Goal: Task Accomplishment & Management: Use online tool/utility

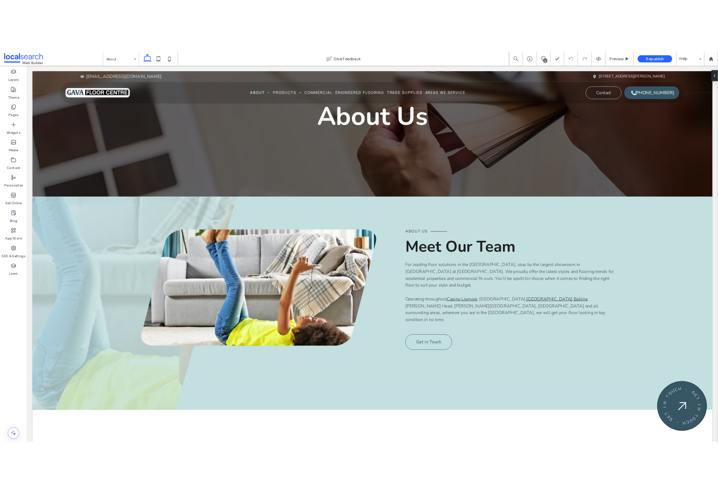
scroll to position [58, 0]
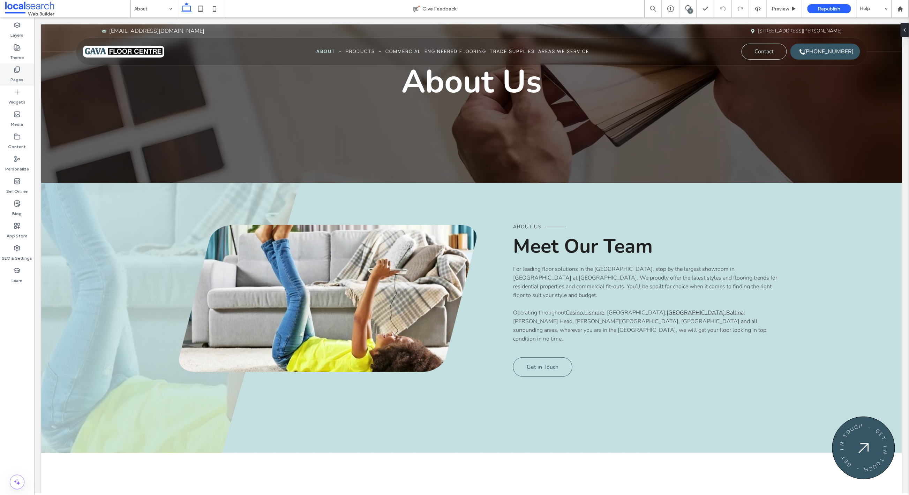
click at [17, 69] on icon at bounding box center [17, 69] width 7 height 7
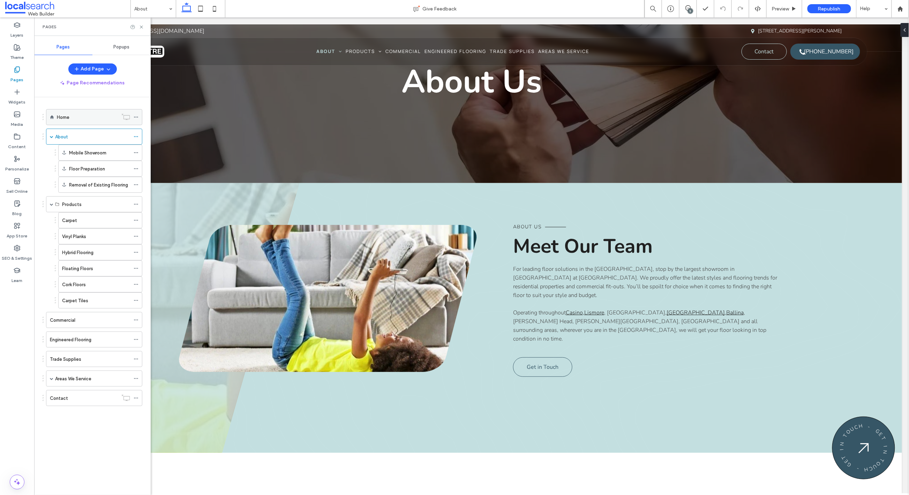
click at [93, 119] on div "Home" at bounding box center [87, 117] width 61 height 7
click at [141, 29] on icon at bounding box center [141, 26] width 5 height 5
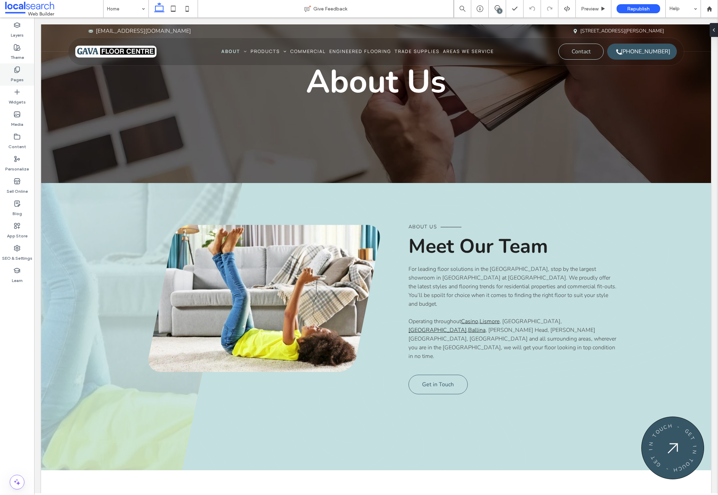
click at [16, 70] on use at bounding box center [17, 70] width 5 height 6
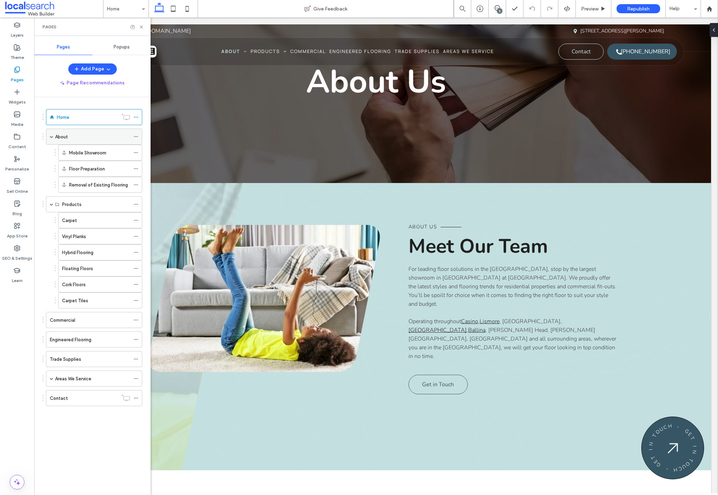
click at [92, 138] on div "About" at bounding box center [92, 136] width 75 height 7
click at [98, 218] on div "Carpet" at bounding box center [96, 220] width 68 height 7
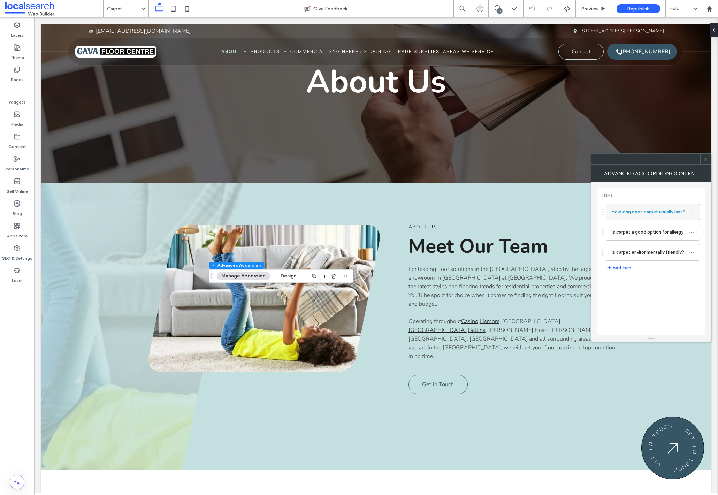
click at [655, 215] on label "How long does carpet usually last?" at bounding box center [650, 212] width 77 height 14
click at [693, 213] on icon at bounding box center [691, 212] width 5 height 5
click at [668, 217] on label "Rename" at bounding box center [659, 215] width 36 height 6
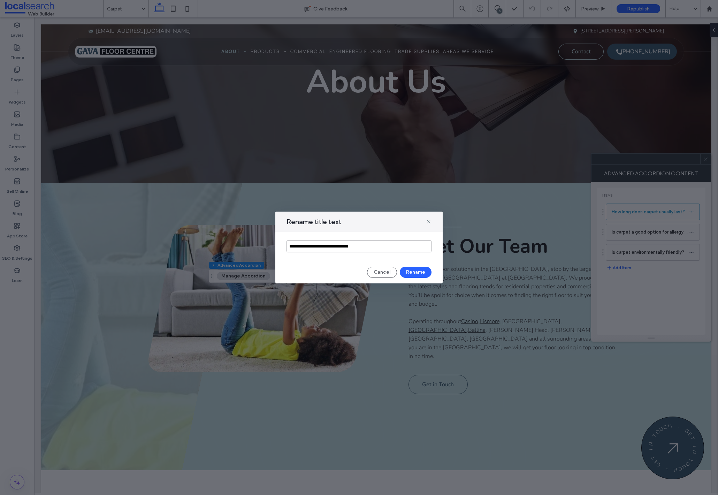
paste input "**********"
type input "**********"
click at [417, 273] on button "Rename" at bounding box center [416, 272] width 32 height 11
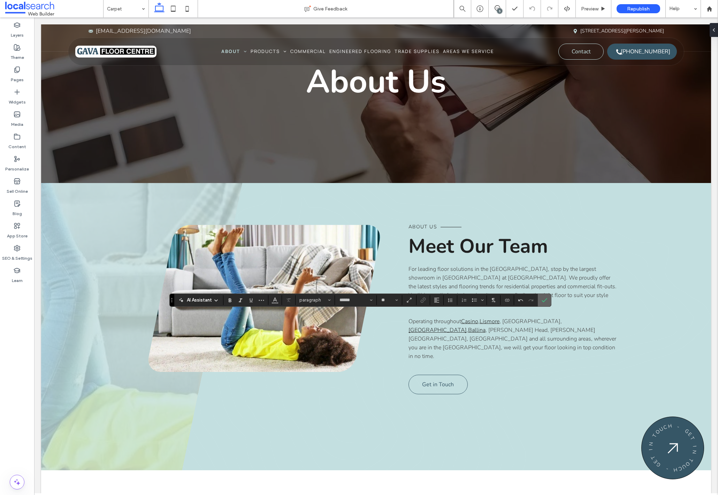
click at [545, 301] on use "Confirm" at bounding box center [545, 300] width 6 height 4
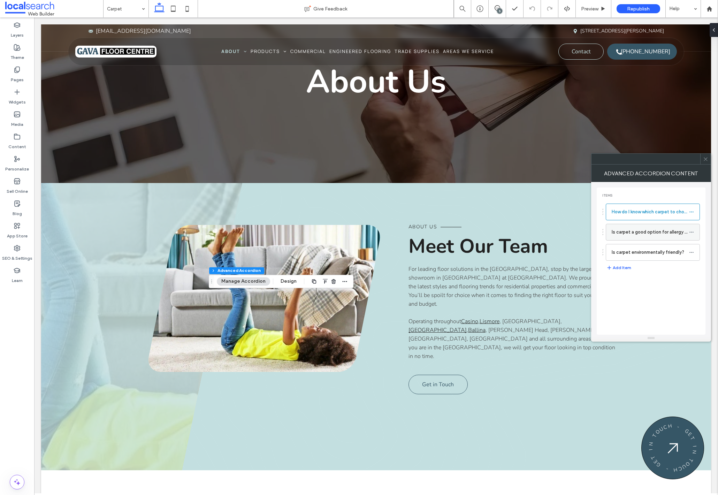
click at [691, 233] on icon at bounding box center [691, 232] width 5 height 5
click at [663, 237] on label "Rename" at bounding box center [659, 236] width 36 height 6
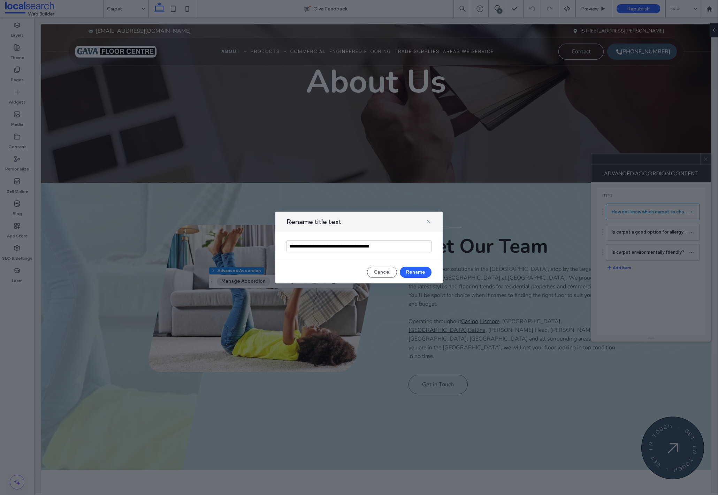
click at [416, 248] on input "**********" at bounding box center [359, 246] width 145 height 12
type input "**********"
click at [418, 272] on button "Rename" at bounding box center [416, 272] width 32 height 11
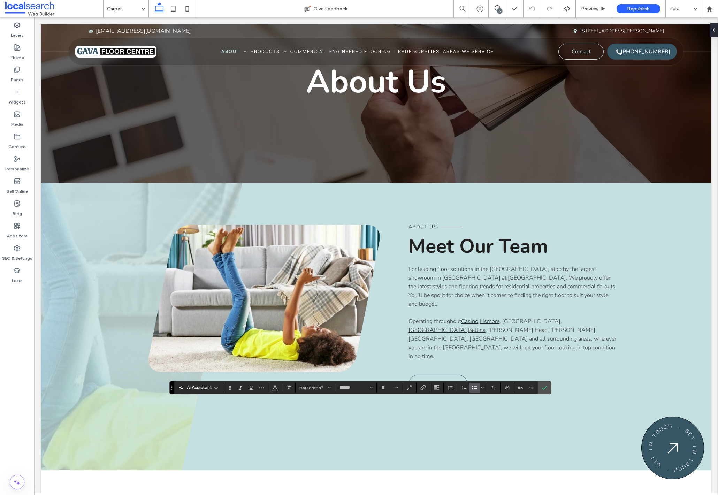
click at [472, 388] on icon "Bulleted List" at bounding box center [475, 388] width 6 height 6
click at [547, 389] on icon "Confirm" at bounding box center [545, 388] width 6 height 6
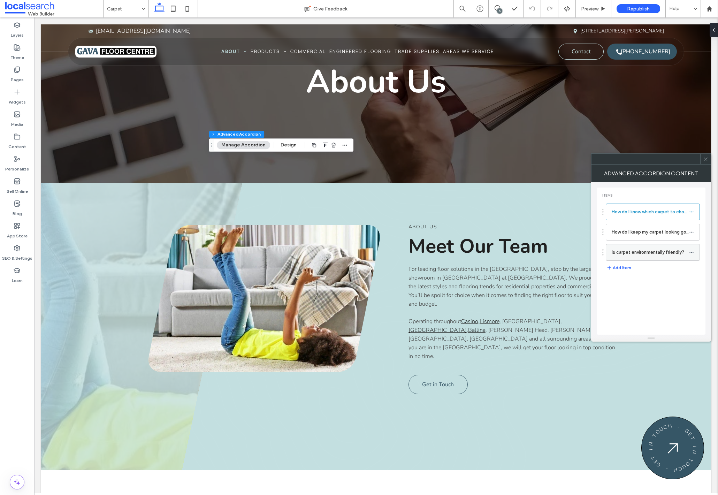
click at [694, 252] on div at bounding box center [693, 252] width 8 height 10
click at [691, 252] on icon at bounding box center [691, 252] width 5 height 5
click at [650, 255] on span "Rename" at bounding box center [650, 256] width 19 height 6
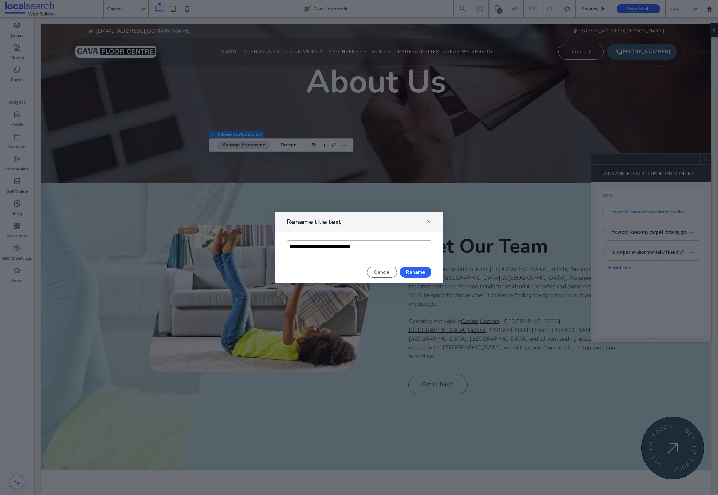
paste input
type input "**********"
click at [419, 269] on button "Rename" at bounding box center [416, 272] width 32 height 11
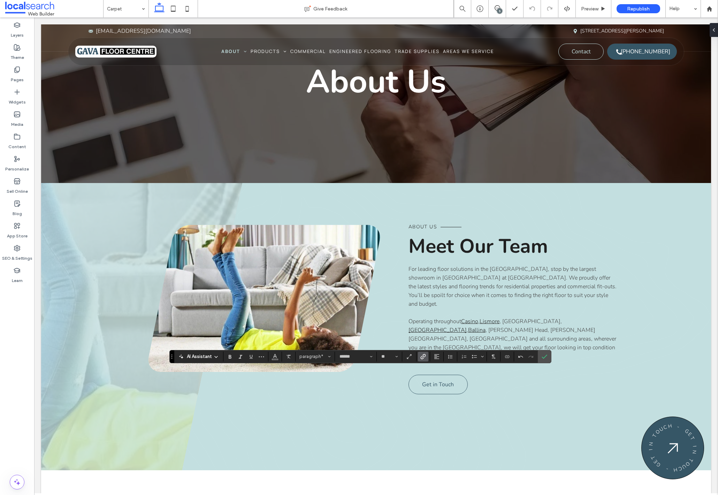
click at [425, 355] on icon "Link" at bounding box center [423, 357] width 6 height 6
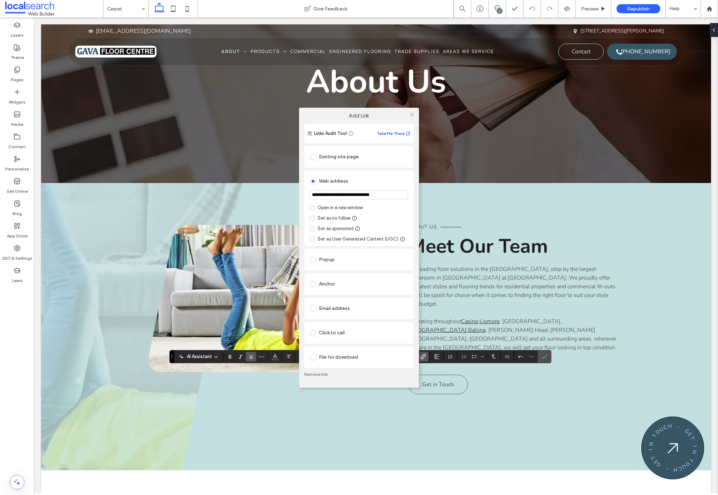
click at [314, 207] on span at bounding box center [312, 207] width 5 height 5
click at [314, 216] on span at bounding box center [312, 218] width 5 height 5
click at [412, 114] on icon at bounding box center [412, 114] width 5 height 5
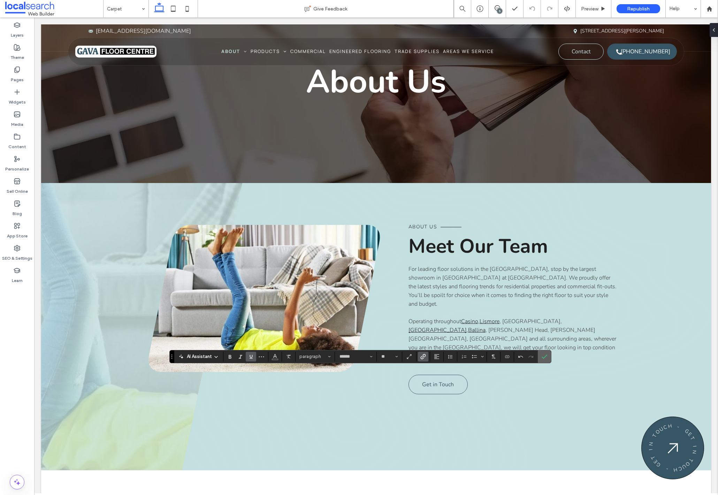
click at [544, 355] on icon "Confirm" at bounding box center [545, 357] width 6 height 6
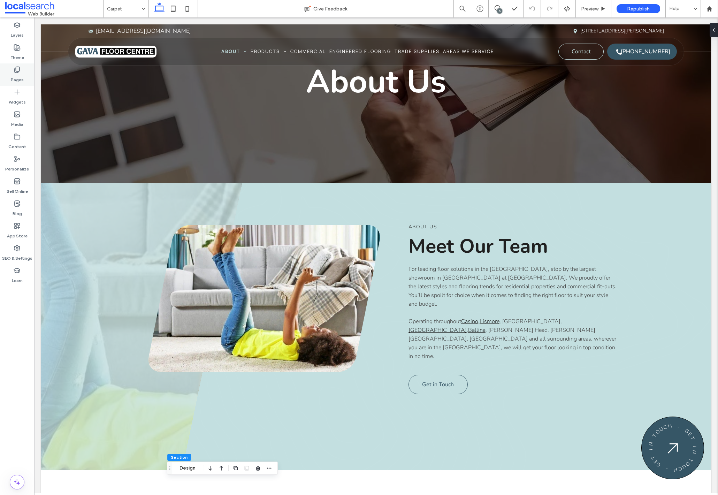
click at [18, 71] on use at bounding box center [17, 70] width 5 height 6
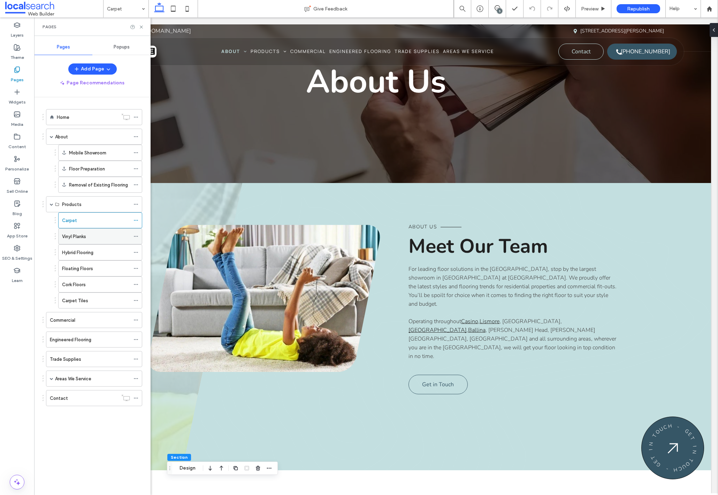
click at [81, 234] on label "Vinyl Planks" at bounding box center [74, 236] width 24 height 12
click at [143, 26] on icon at bounding box center [141, 26] width 5 height 5
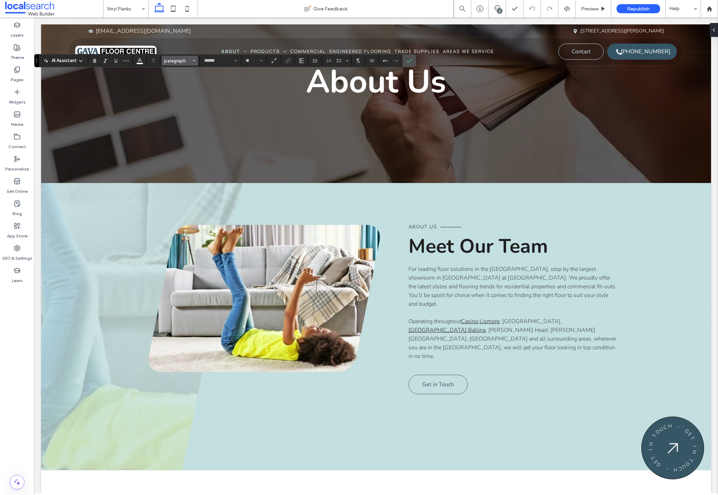
type input "**"
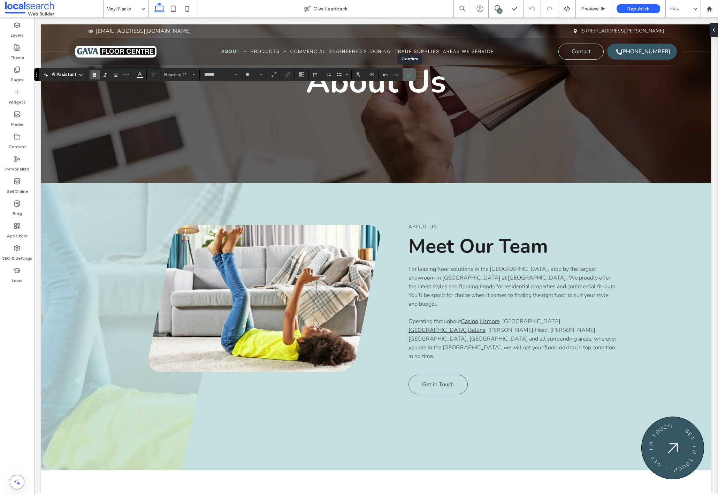
click at [408, 76] on icon "Confirm" at bounding box center [410, 75] width 6 height 6
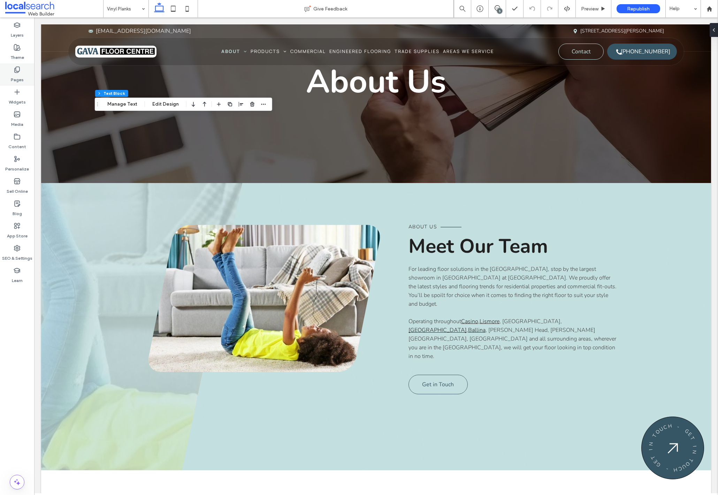
click at [17, 71] on use at bounding box center [17, 70] width 5 height 6
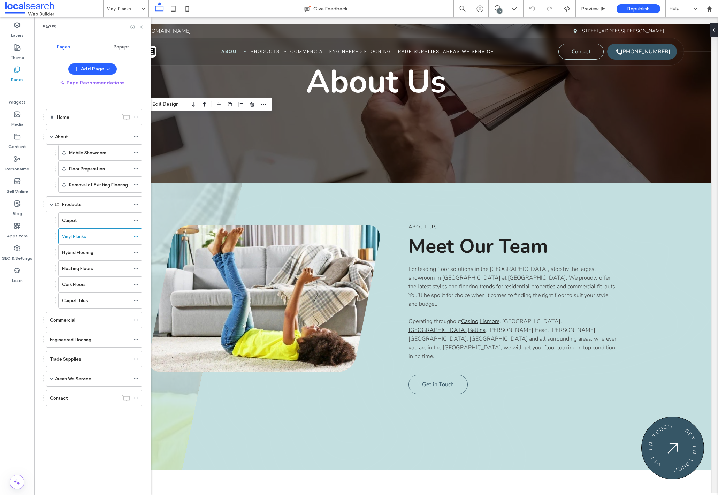
click at [17, 71] on use at bounding box center [17, 70] width 5 height 6
click at [18, 66] on icon at bounding box center [17, 69] width 7 height 7
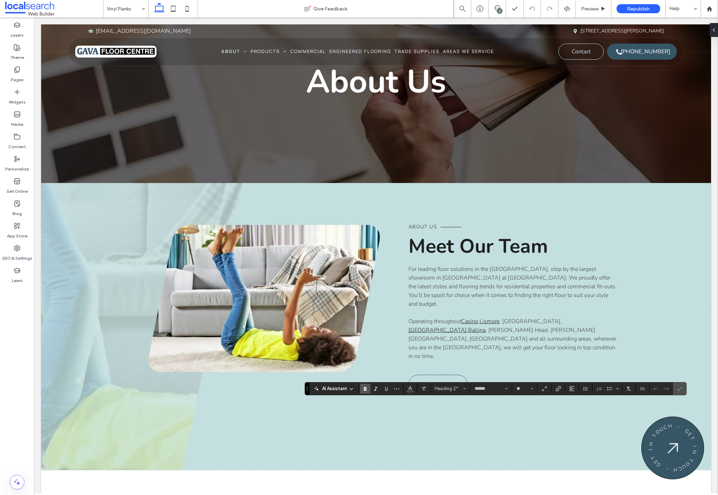
type input "**"
click at [679, 390] on use "Confirm" at bounding box center [680, 389] width 6 height 4
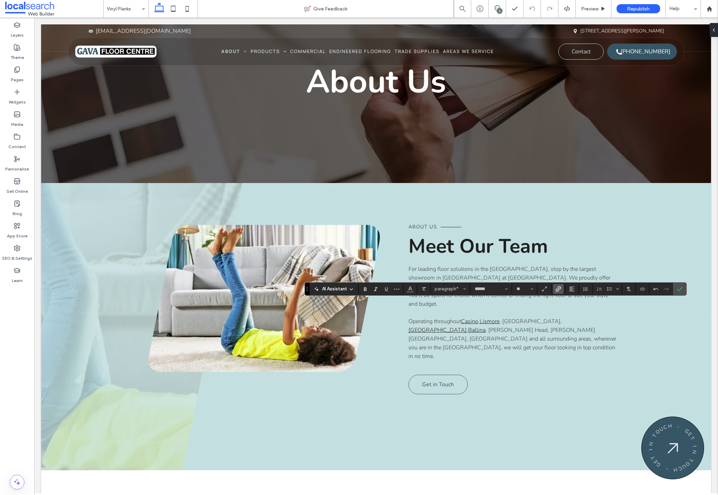
click at [558, 287] on icon "Link" at bounding box center [559, 289] width 6 height 6
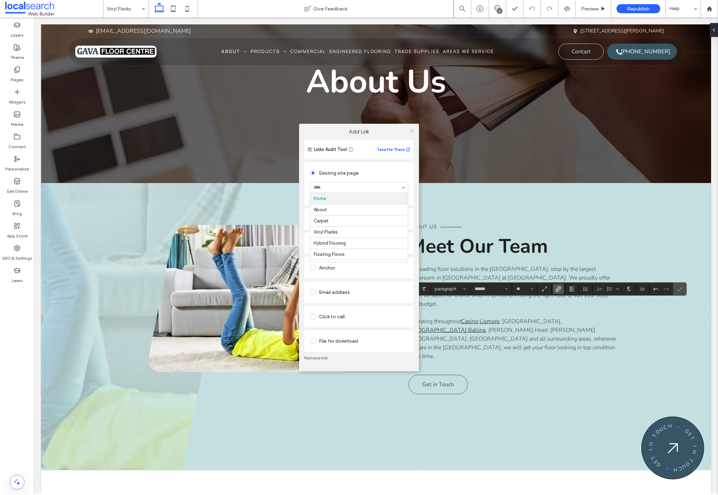
click at [413, 130] on icon at bounding box center [412, 130] width 5 height 5
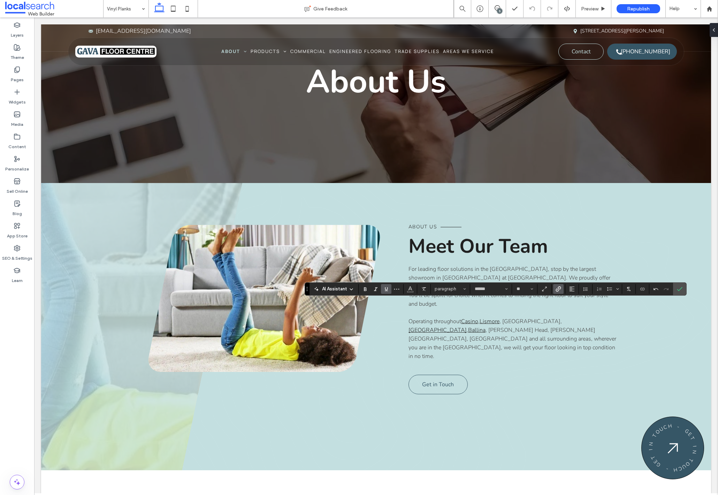
click at [557, 291] on label "Link" at bounding box center [558, 289] width 10 height 10
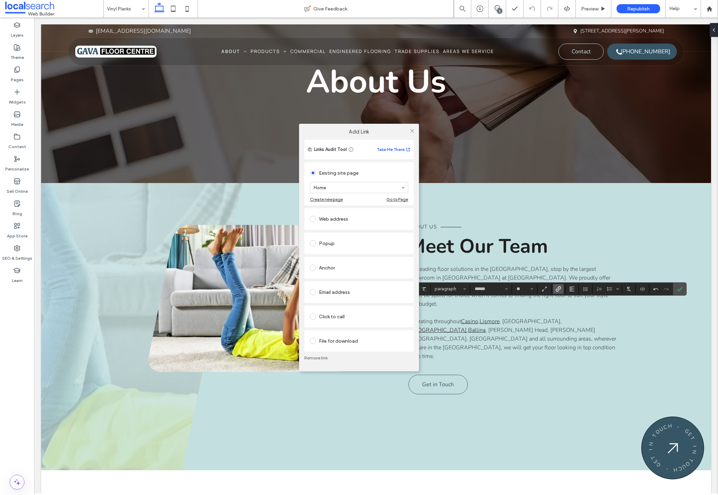
click at [324, 358] on link "Remove link" at bounding box center [358, 358] width 109 height 6
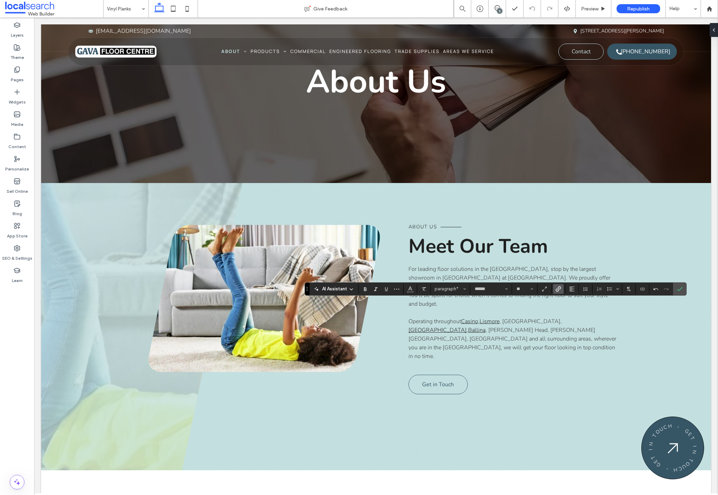
click at [558, 288] on icon "Link" at bounding box center [559, 289] width 6 height 6
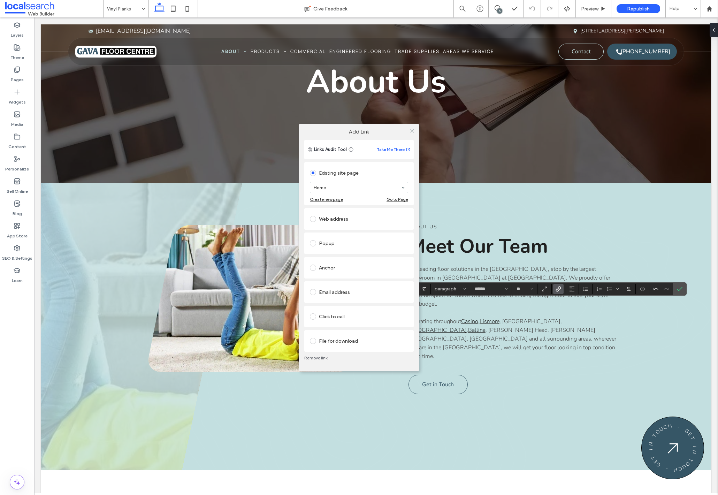
click at [412, 129] on icon at bounding box center [412, 130] width 5 height 5
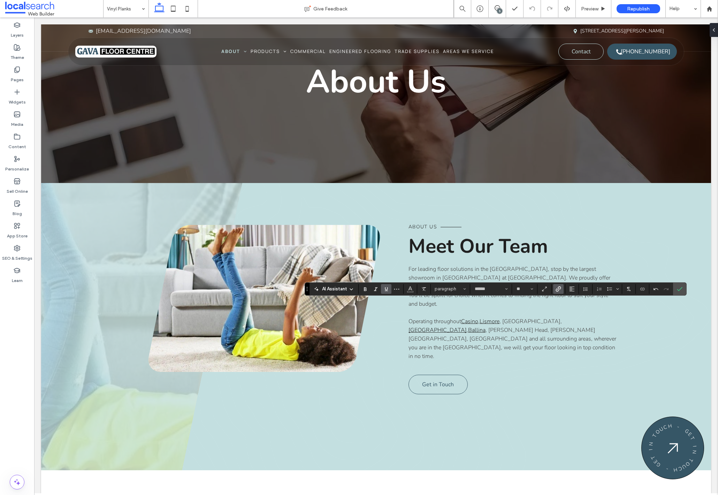
click at [561, 292] on span "Link" at bounding box center [559, 288] width 6 height 9
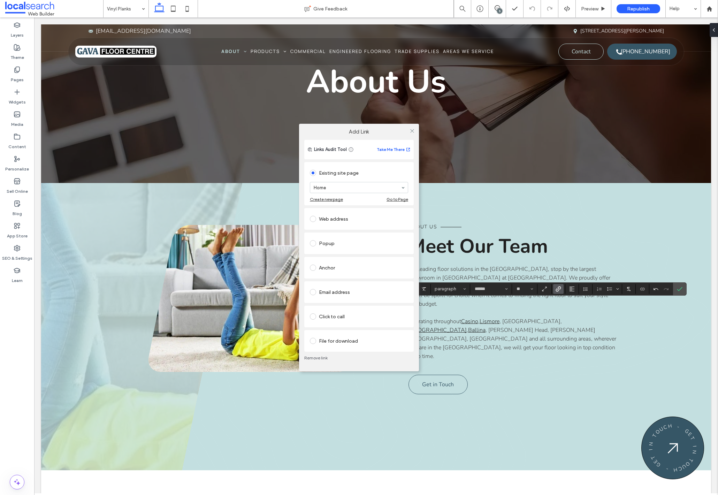
click at [314, 358] on link "Remove link" at bounding box center [358, 358] width 109 height 6
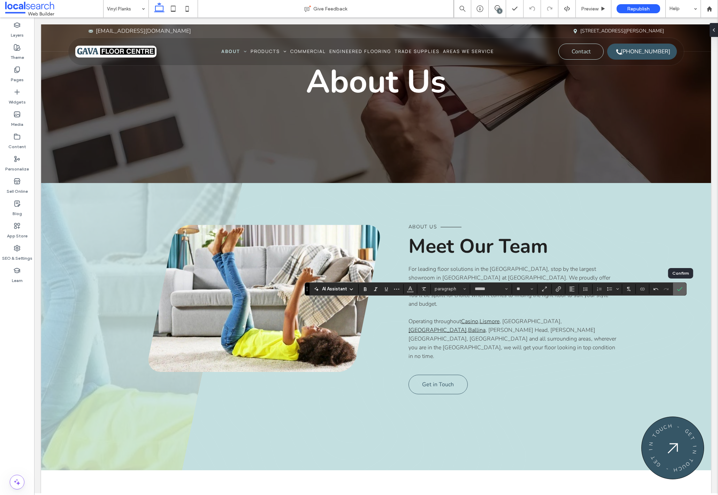
click at [682, 289] on icon "Confirm" at bounding box center [680, 289] width 6 height 6
click at [681, 290] on icon "Confirm" at bounding box center [680, 289] width 6 height 6
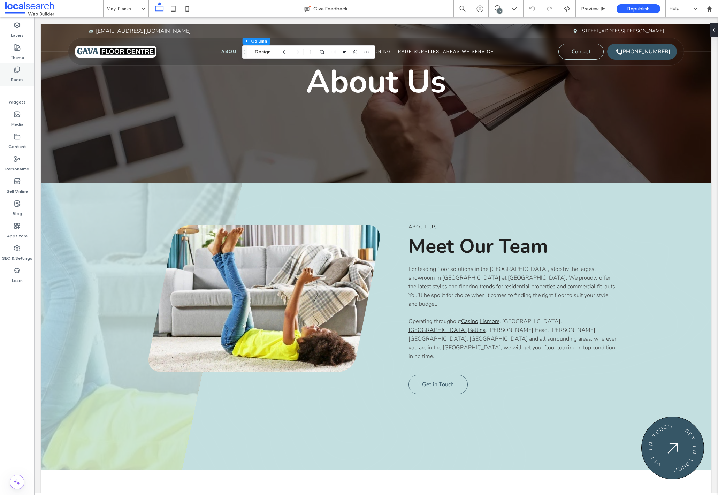
click at [20, 68] on use at bounding box center [17, 70] width 5 height 6
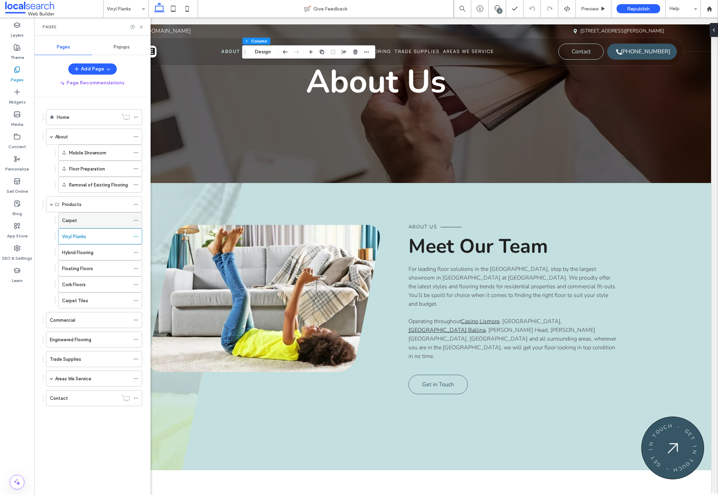
click at [82, 222] on div "Carpet" at bounding box center [96, 220] width 68 height 7
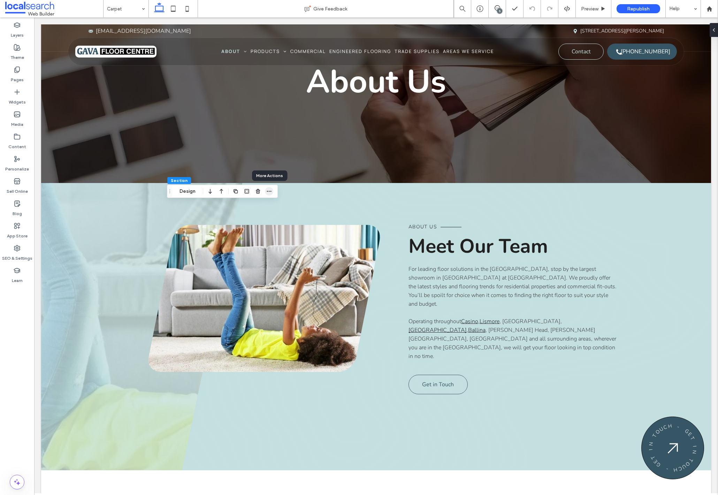
click at [268, 191] on icon "button" at bounding box center [269, 192] width 6 height 6
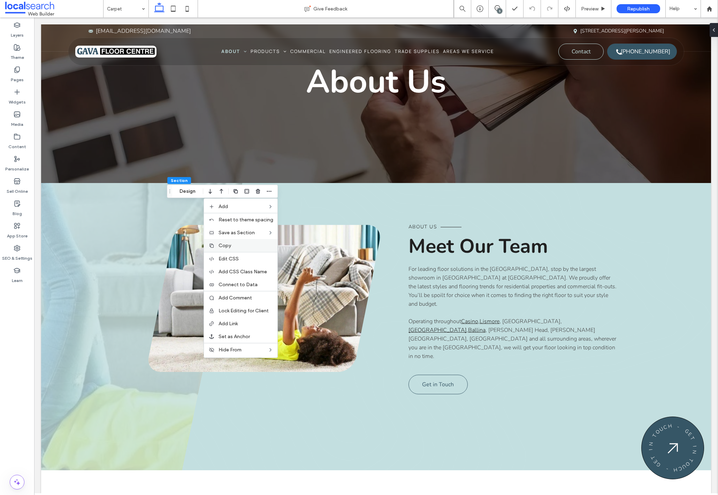
click at [246, 244] on label "Copy" at bounding box center [246, 246] width 55 height 6
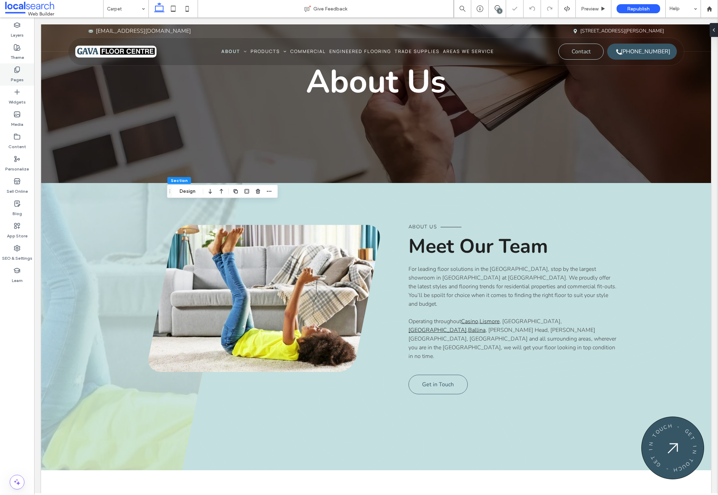
click at [20, 69] on icon at bounding box center [17, 69] width 7 height 7
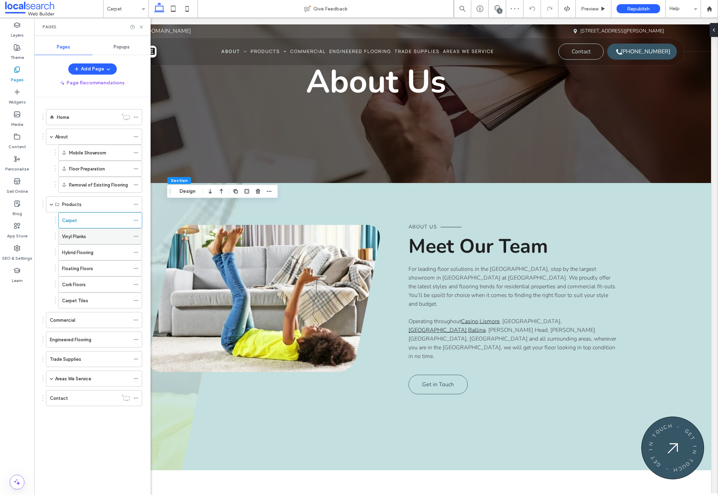
click at [91, 239] on div "Vinyl Planks" at bounding box center [96, 236] width 68 height 7
click at [143, 26] on icon at bounding box center [141, 26] width 5 height 5
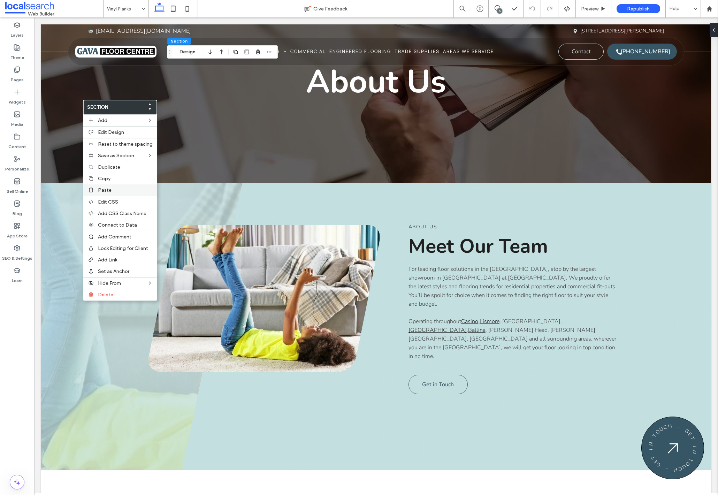
click at [121, 188] on label "Paste" at bounding box center [125, 190] width 55 height 6
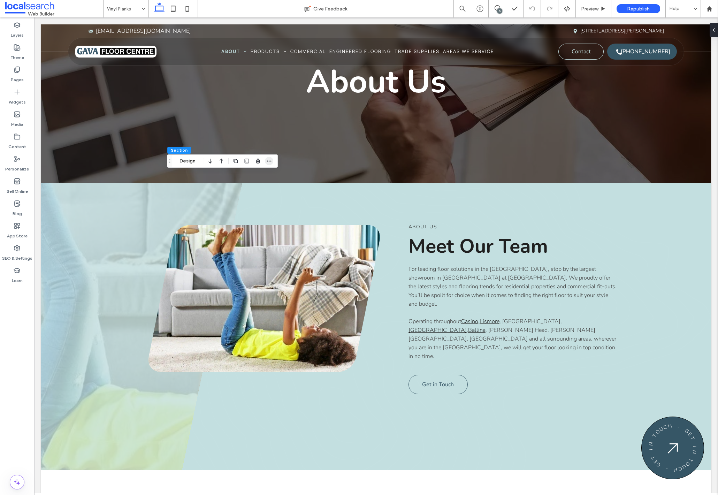
click at [267, 160] on icon "button" at bounding box center [269, 161] width 6 height 6
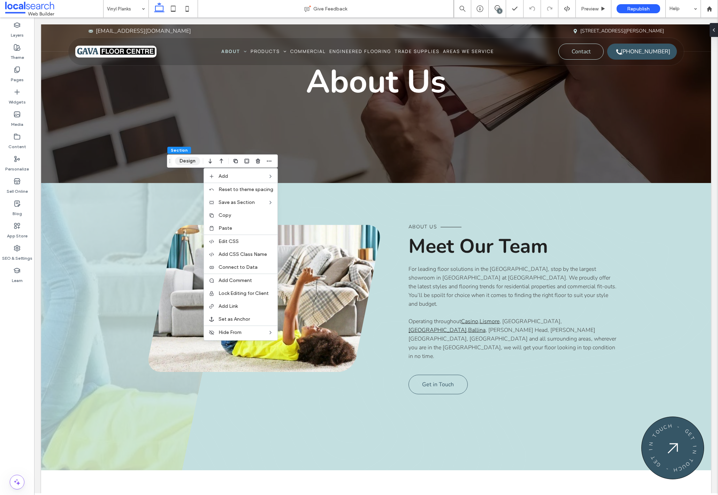
click at [190, 161] on button "Design" at bounding box center [187, 161] width 25 height 8
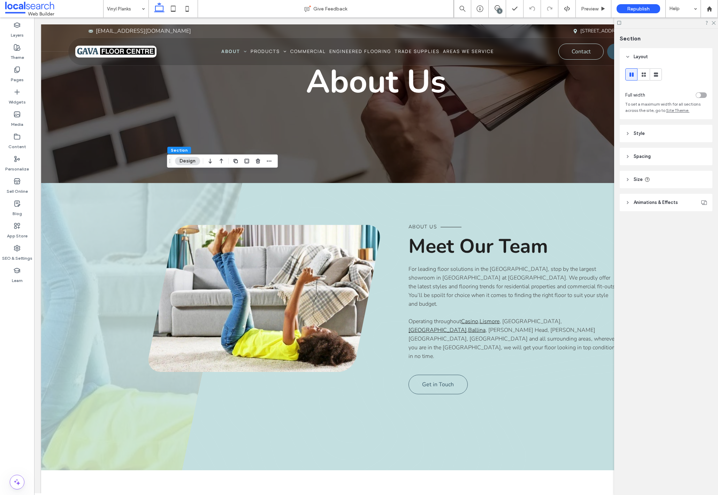
click at [629, 158] on icon at bounding box center [627, 156] width 5 height 5
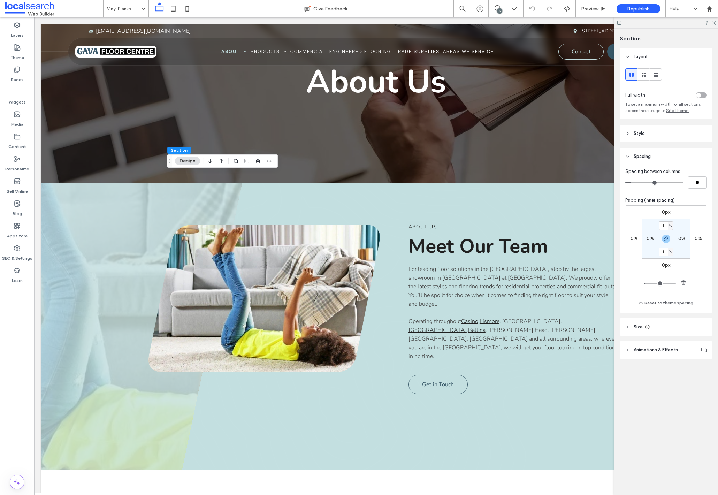
click at [664, 252] on input "*" at bounding box center [663, 252] width 9 height 9
type input "*"
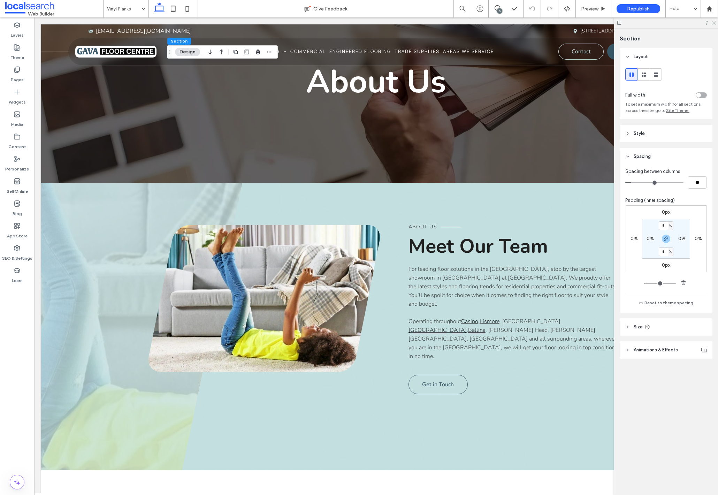
click at [714, 23] on use at bounding box center [714, 23] width 4 height 4
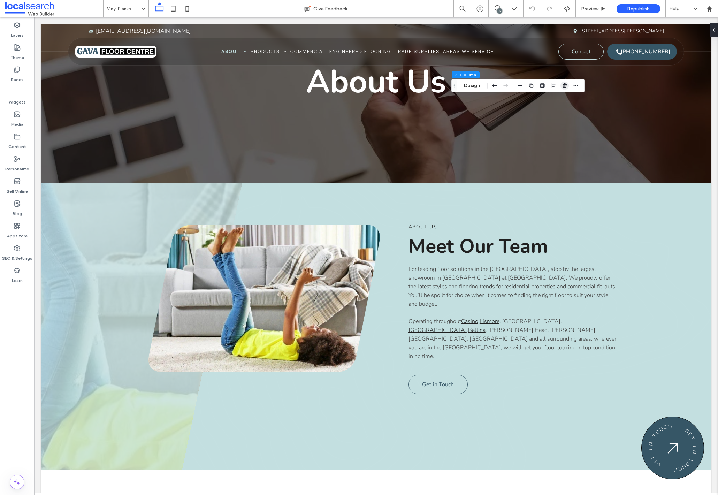
click at [564, 85] on icon "button" at bounding box center [565, 86] width 6 height 6
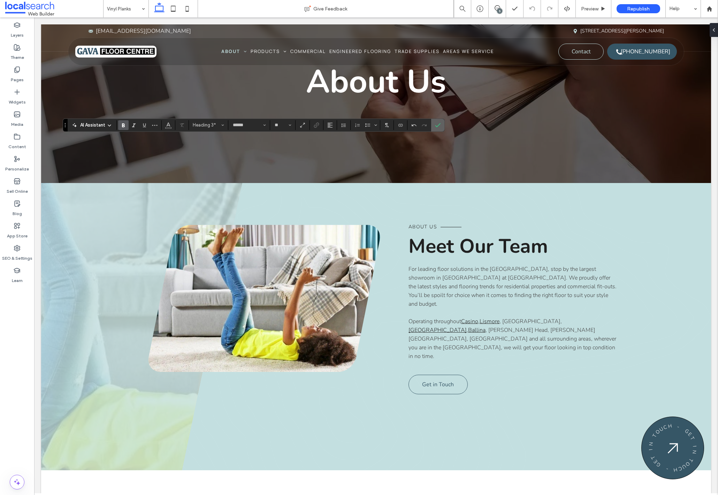
click at [440, 126] on icon "Confirm" at bounding box center [438, 125] width 6 height 6
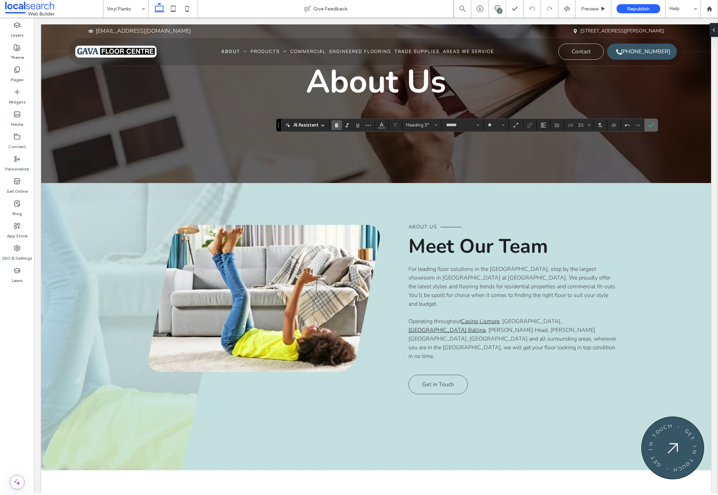
click at [655, 123] on label "Confirm" at bounding box center [651, 125] width 10 height 13
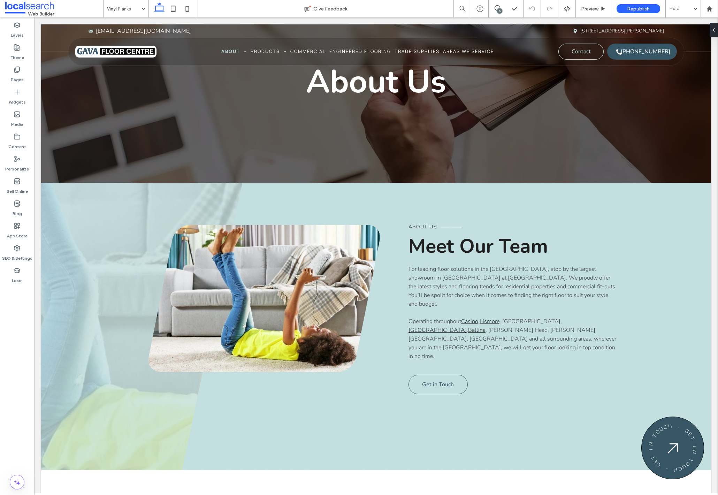
type input "******"
type input "**"
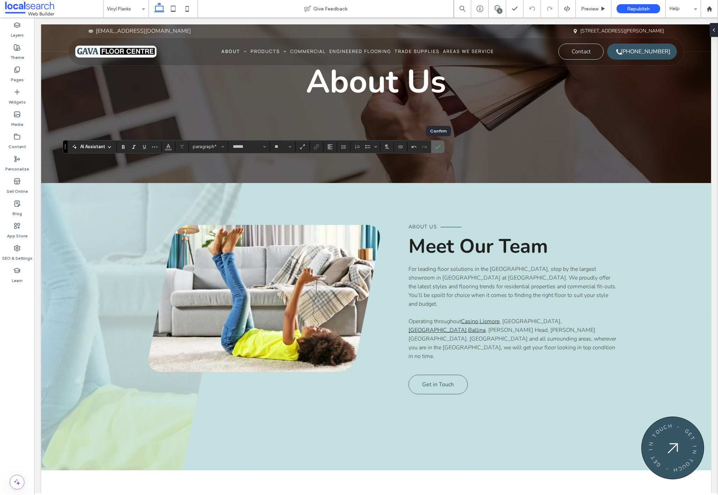
click at [438, 146] on icon "Confirm" at bounding box center [438, 147] width 6 height 6
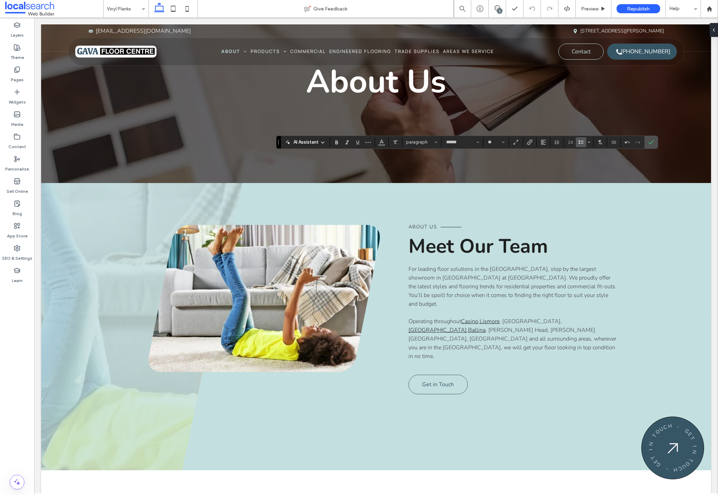
click at [581, 143] on icon "Bulleted List" at bounding box center [581, 142] width 6 height 6
click at [650, 142] on icon "Confirm" at bounding box center [651, 142] width 6 height 6
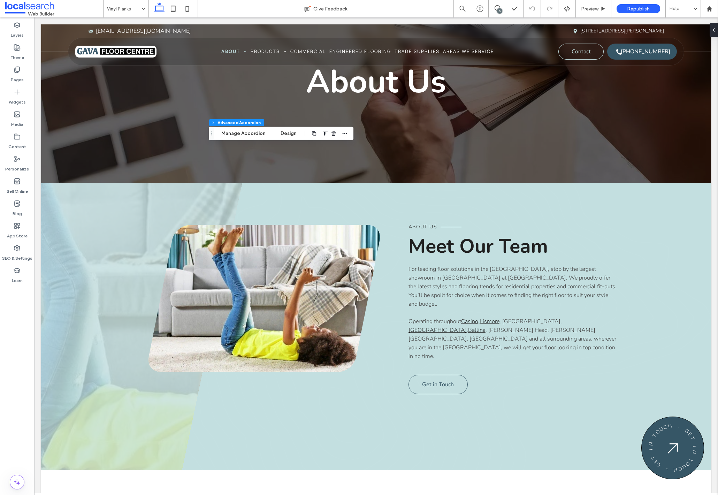
type input "*"
click at [254, 135] on button "Manage Accordion" at bounding box center [243, 133] width 53 height 8
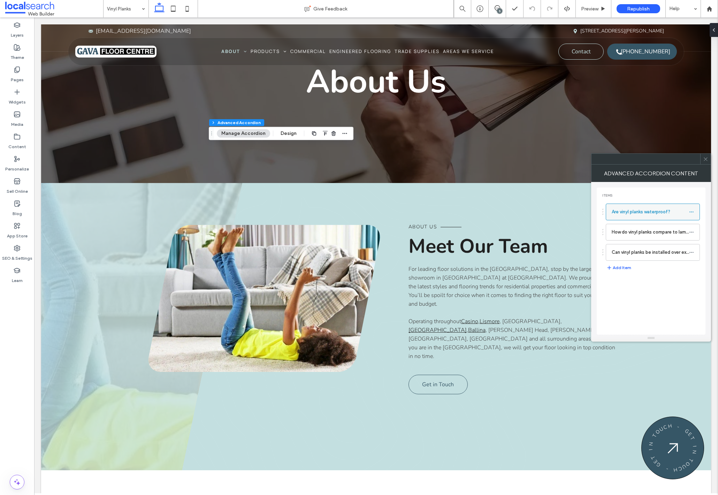
click at [693, 211] on icon at bounding box center [691, 212] width 5 height 5
click at [671, 217] on label "Rename" at bounding box center [659, 215] width 36 height 6
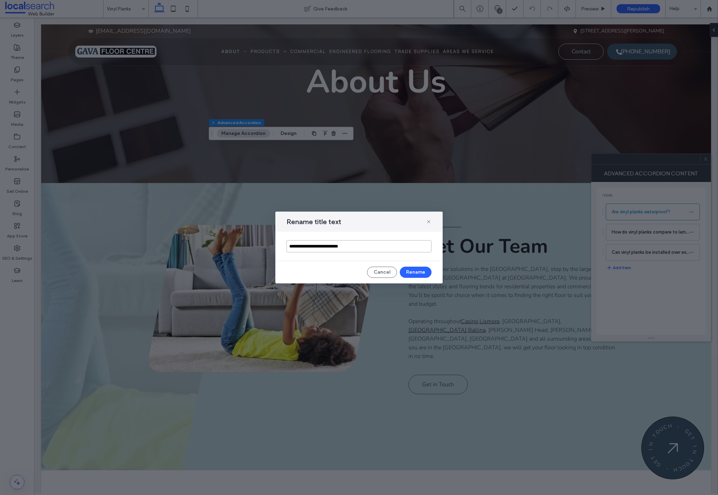
paste input "**********"
type input "**********"
click at [425, 274] on button "Rename" at bounding box center [416, 272] width 32 height 11
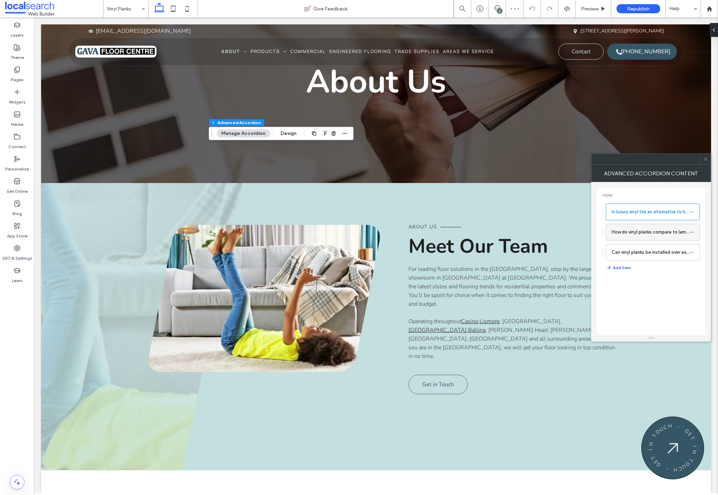
click at [692, 233] on icon at bounding box center [691, 232] width 5 height 5
click at [658, 237] on span "Rename" at bounding box center [650, 236] width 19 height 6
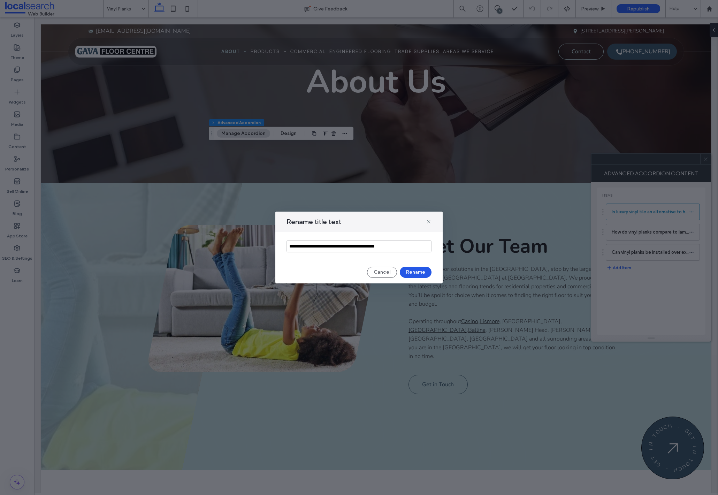
click at [417, 272] on button "Rename" at bounding box center [416, 272] width 32 height 11
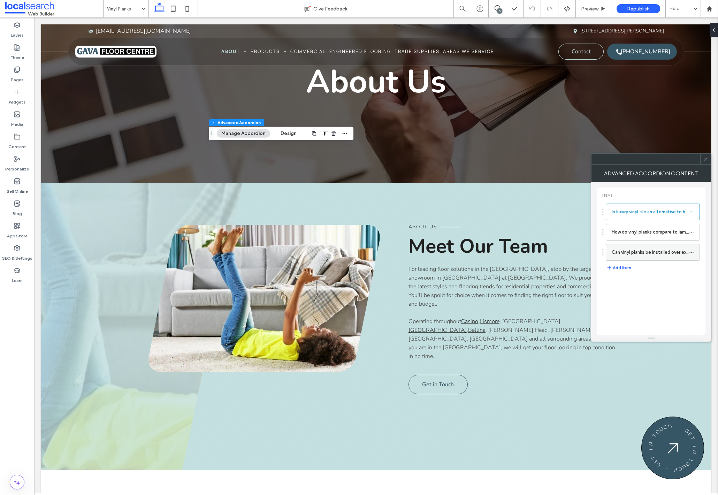
click at [691, 253] on icon at bounding box center [691, 252] width 5 height 5
click at [673, 254] on label "Rename" at bounding box center [659, 256] width 36 height 6
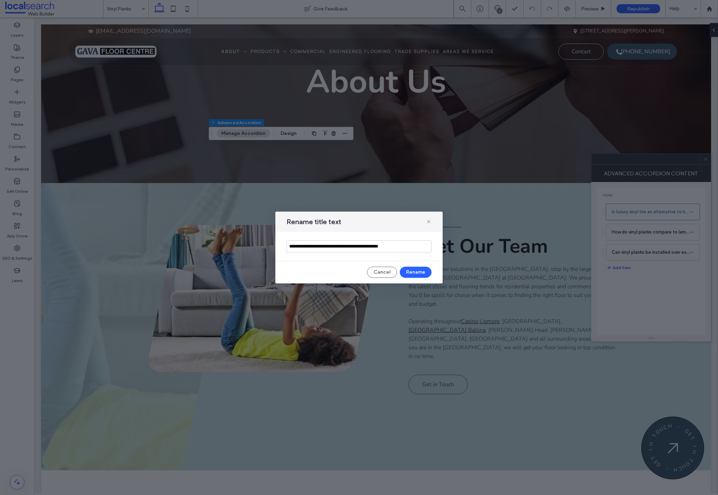
click at [400, 248] on input "**********" at bounding box center [359, 246] width 145 height 12
type input "**********"
click at [424, 274] on button "Rename" at bounding box center [416, 272] width 32 height 11
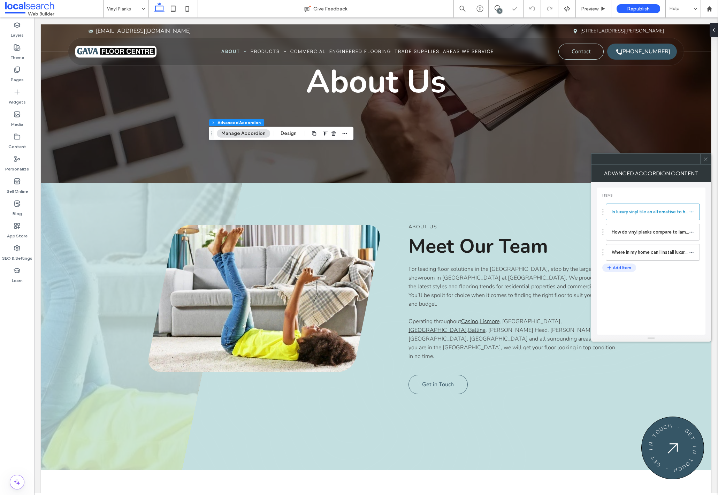
click at [621, 269] on button "Add Item" at bounding box center [619, 268] width 34 height 8
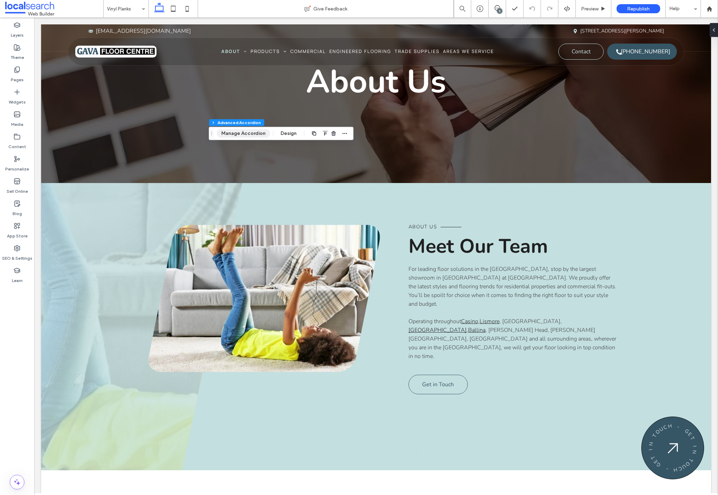
click at [244, 136] on button "Manage Accordion" at bounding box center [243, 133] width 53 height 8
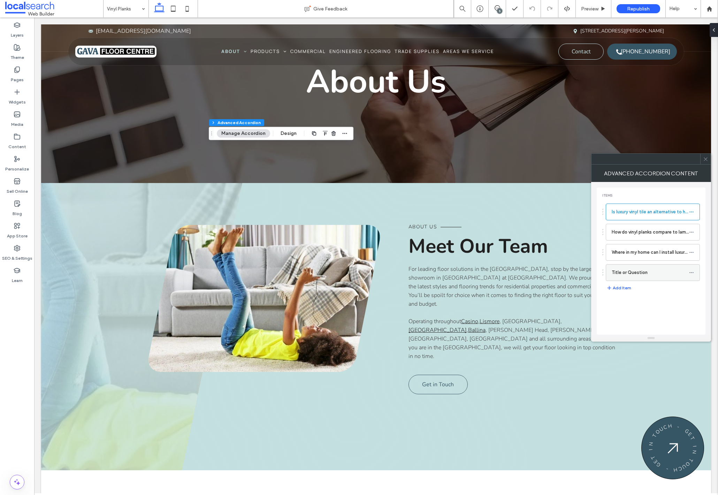
click at [692, 276] on span at bounding box center [691, 272] width 5 height 10
click at [656, 300] on label "Delete" at bounding box center [659, 302] width 36 height 6
click at [694, 255] on icon at bounding box center [691, 252] width 5 height 5
click at [639, 268] on div "Duplicate" at bounding box center [654, 269] width 58 height 13
click at [692, 273] on icon at bounding box center [691, 272] width 5 height 5
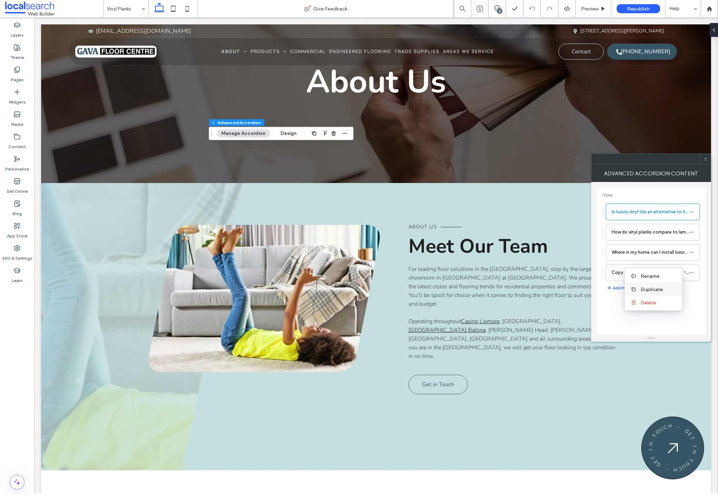
click at [667, 284] on div "Duplicate" at bounding box center [654, 289] width 58 height 13
click at [692, 293] on icon at bounding box center [691, 292] width 5 height 5
click at [664, 311] on label "Duplicate" at bounding box center [659, 310] width 36 height 6
click at [692, 310] on icon at bounding box center [691, 309] width 5 height 5
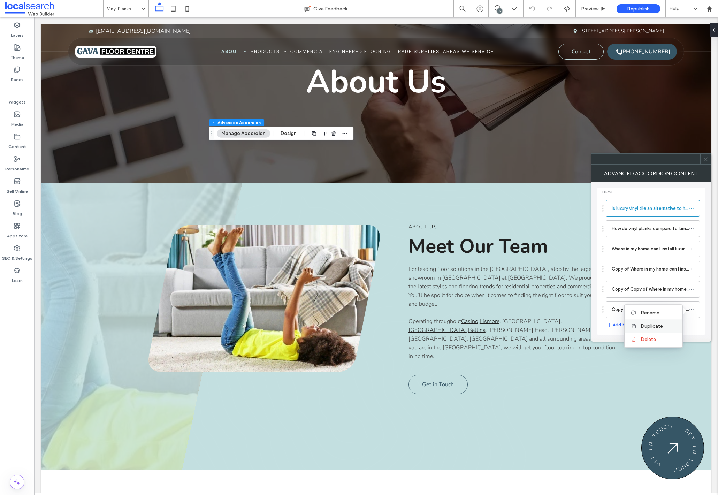
click at [672, 324] on label "Duplicate" at bounding box center [659, 326] width 36 height 6
click at [691, 268] on use at bounding box center [692, 268] width 4 height 1
click at [675, 271] on label "Rename" at bounding box center [659, 272] width 36 height 6
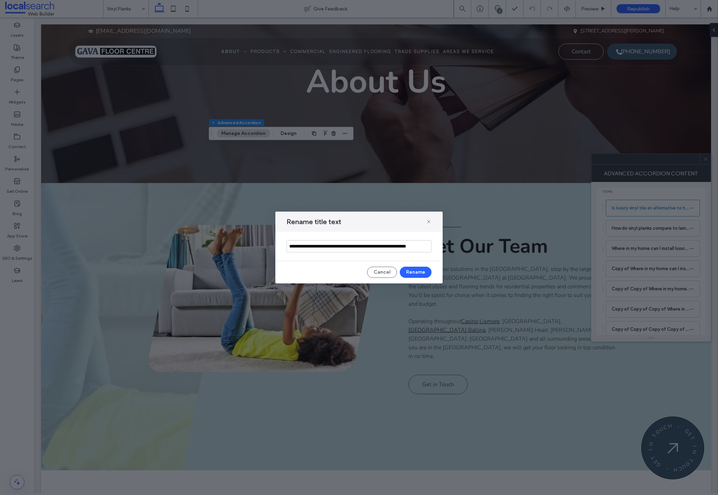
click at [400, 246] on input "**********" at bounding box center [359, 246] width 145 height 12
type input "**********"
click at [413, 273] on button "Rename" at bounding box center [416, 272] width 32 height 11
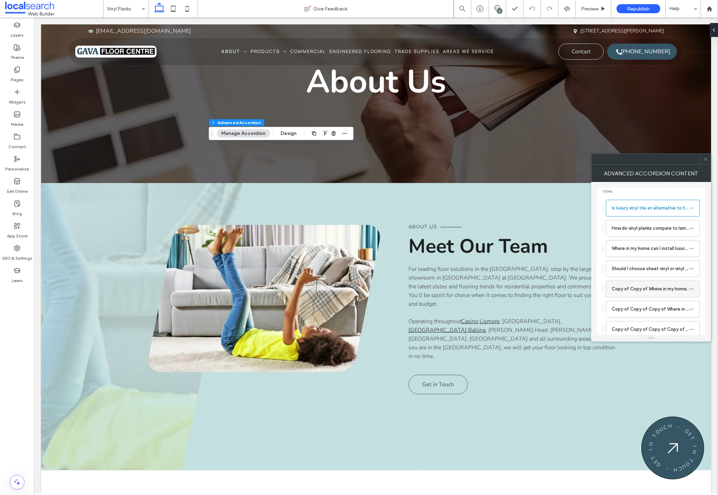
click at [692, 289] on icon at bounding box center [691, 289] width 5 height 5
click at [653, 294] on span "Rename" at bounding box center [650, 293] width 19 height 6
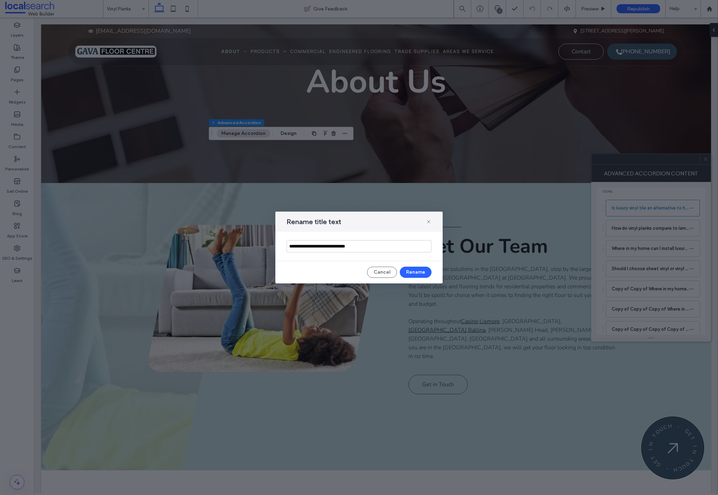
scroll to position [0, 0]
type input "**********"
click at [407, 271] on button "Rename" at bounding box center [416, 272] width 32 height 11
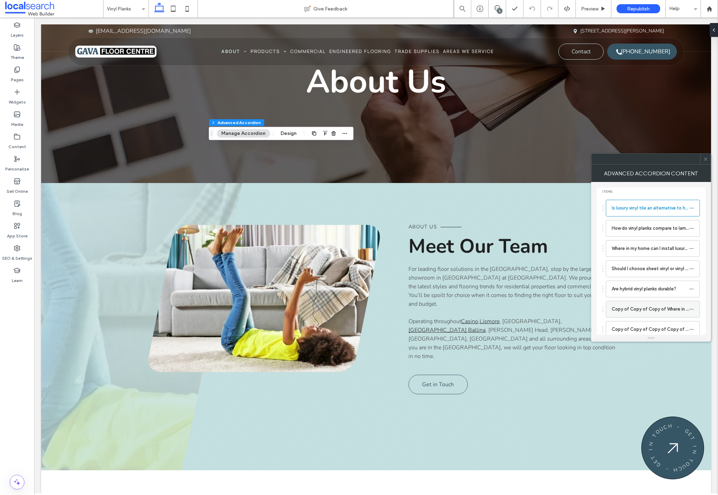
click at [691, 309] on icon at bounding box center [691, 309] width 5 height 5
click at [657, 312] on span "Rename" at bounding box center [650, 313] width 19 height 6
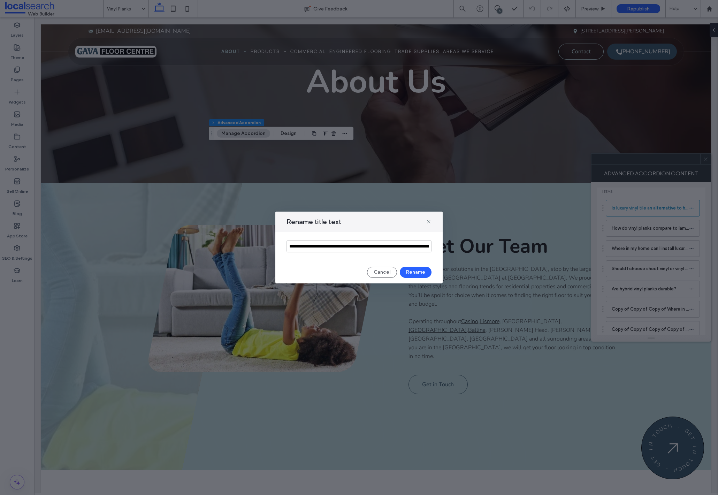
scroll to position [0, 30]
click at [377, 246] on input "**********" at bounding box center [359, 246] width 145 height 12
type input "**********"
click at [422, 271] on button "Rename" at bounding box center [416, 272] width 32 height 11
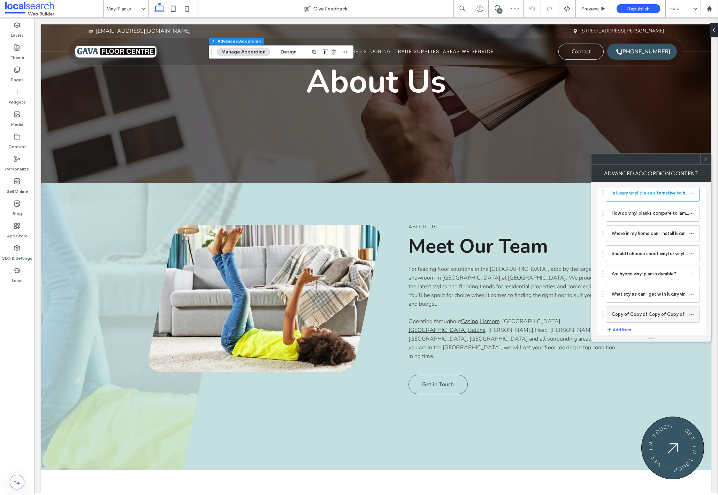
scroll to position [24, 0]
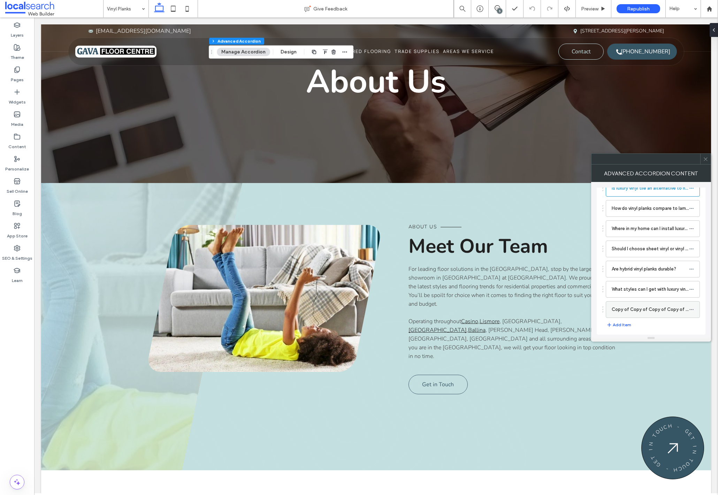
click at [692, 309] on icon at bounding box center [691, 309] width 5 height 5
click at [691, 310] on icon at bounding box center [691, 309] width 5 height 5
click at [671, 313] on label "Rename" at bounding box center [659, 313] width 36 height 6
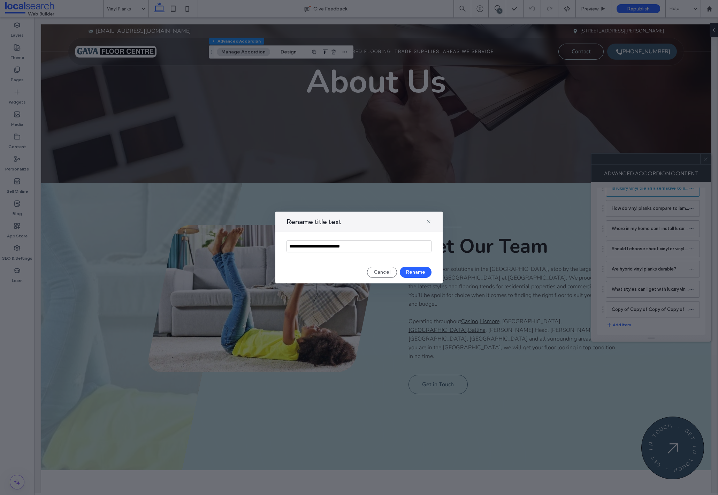
scroll to position [0, 0]
type input "**********"
click at [413, 273] on button "Rename" at bounding box center [416, 272] width 32 height 11
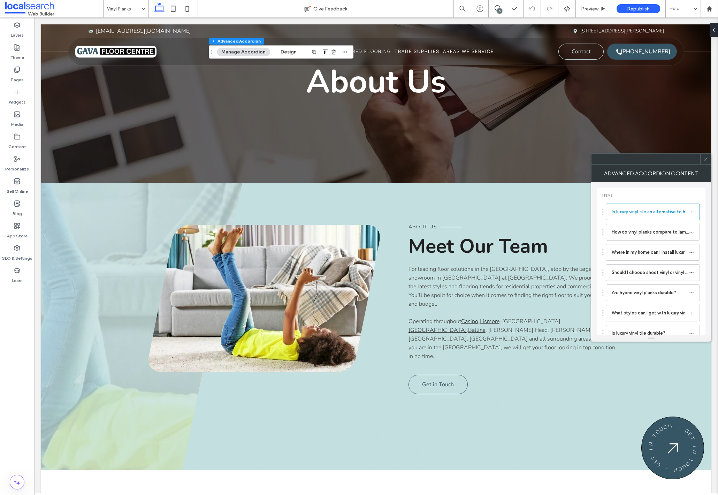
click at [705, 160] on use at bounding box center [705, 158] width 3 height 3
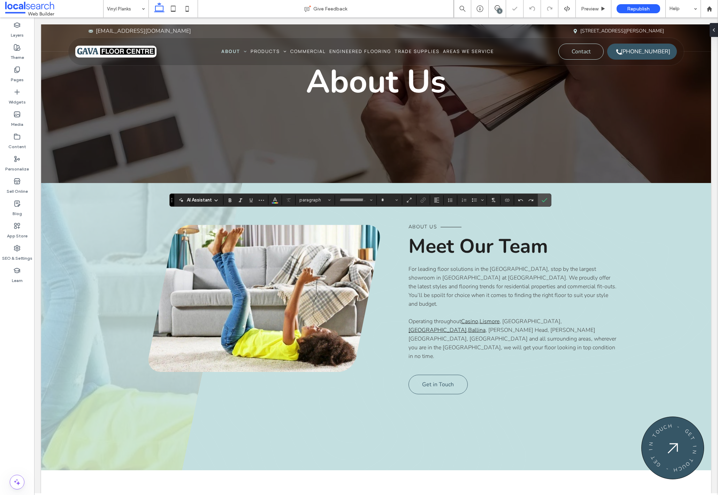
type input "******"
type input "**"
click at [548, 201] on label "Confirm" at bounding box center [544, 200] width 10 height 13
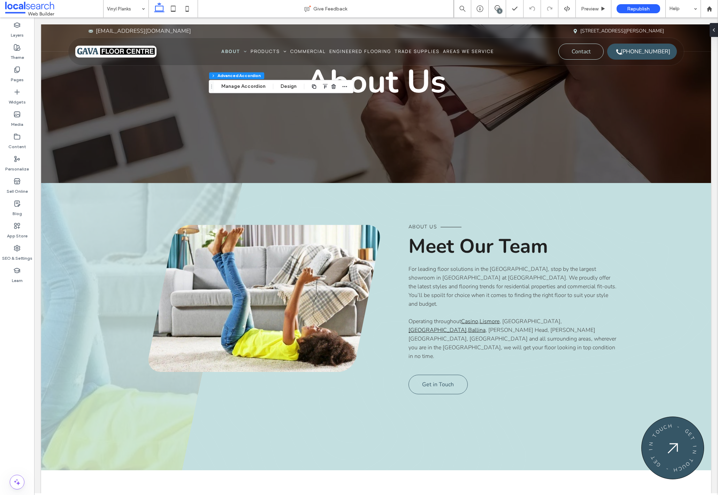
type input "*"
type input "******"
type input "**"
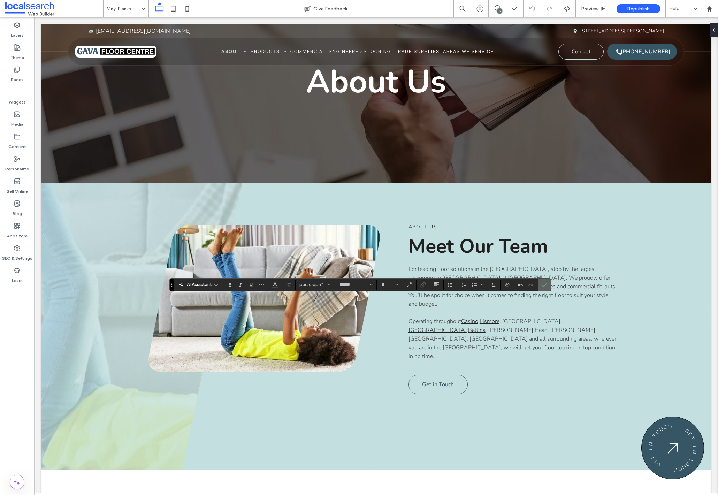
click at [543, 285] on use "Confirm" at bounding box center [545, 285] width 6 height 4
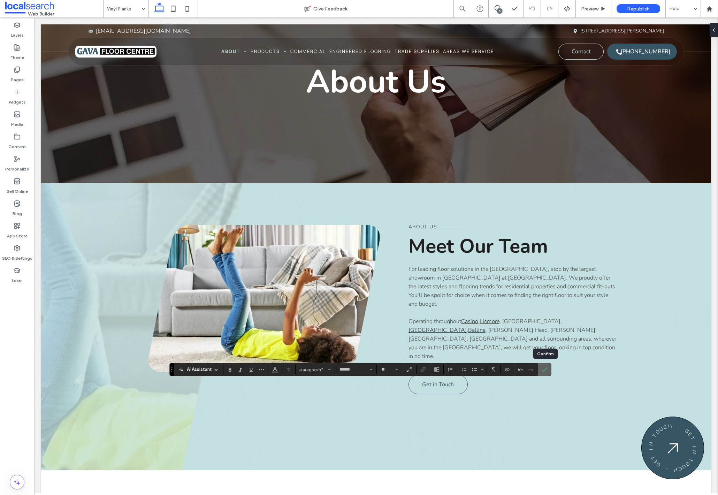
click at [543, 370] on icon "Confirm" at bounding box center [545, 370] width 6 height 6
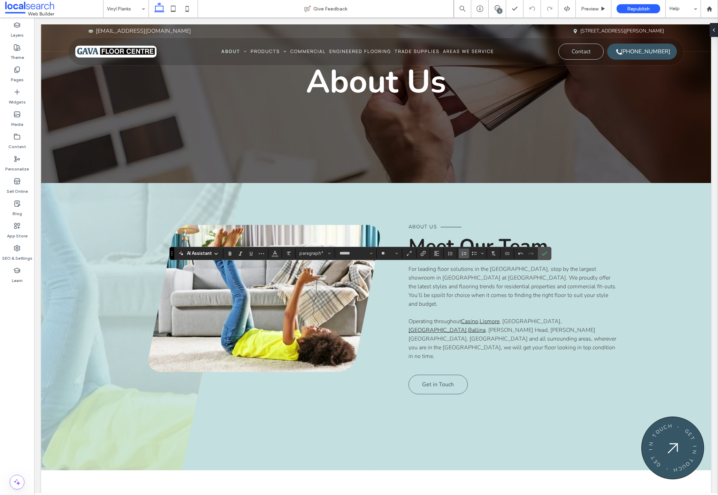
click at [465, 255] on icon "Numbered List" at bounding box center [464, 254] width 6 height 6
click at [544, 256] on icon "Confirm" at bounding box center [545, 254] width 6 height 6
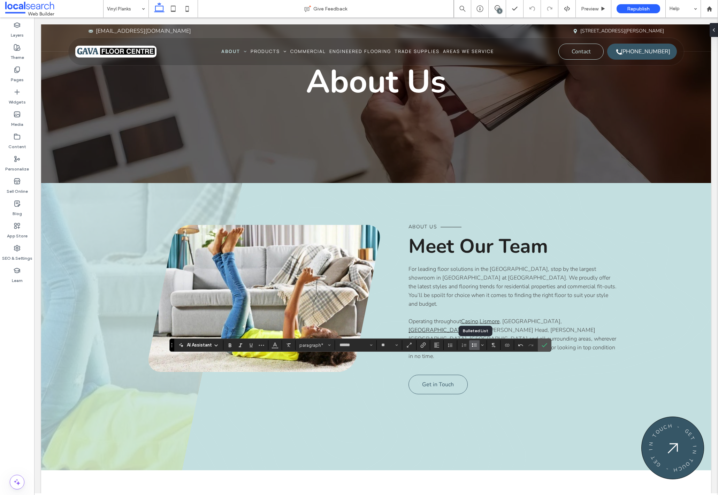
click at [475, 344] on icon "Bulleted List" at bounding box center [475, 345] width 6 height 6
click at [545, 345] on icon "Confirm" at bounding box center [545, 345] width 6 height 6
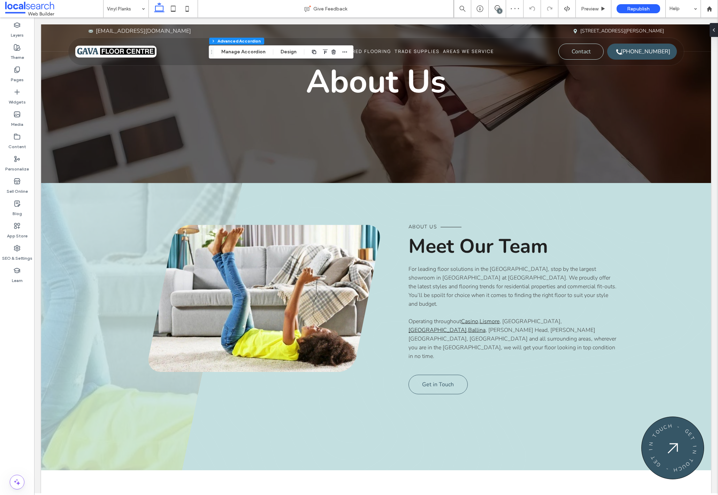
type input "*"
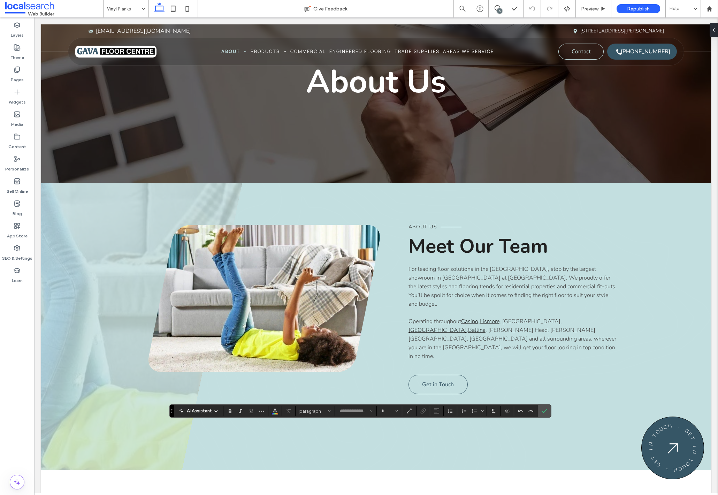
type input "******"
type input "**"
click at [547, 411] on icon "Confirm" at bounding box center [545, 411] width 6 height 6
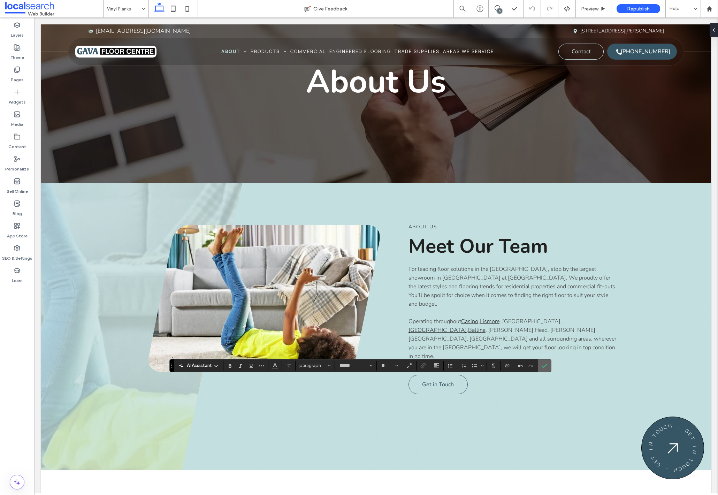
click at [546, 367] on icon "Confirm" at bounding box center [545, 366] width 6 height 6
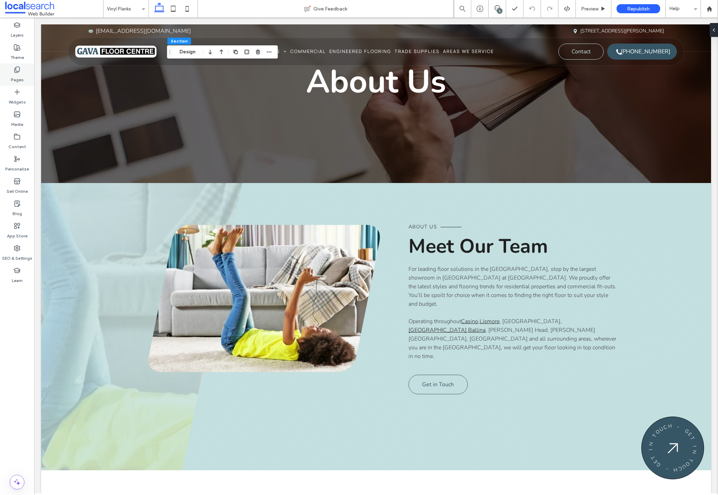
click at [18, 69] on icon at bounding box center [17, 69] width 7 height 7
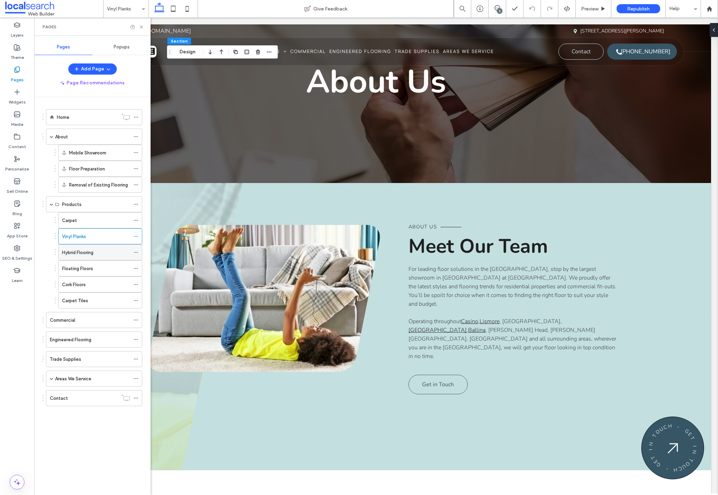
click at [84, 253] on label "Hybrid Flooring" at bounding box center [77, 252] width 31 height 12
